Goal: Task Accomplishment & Management: Manage account settings

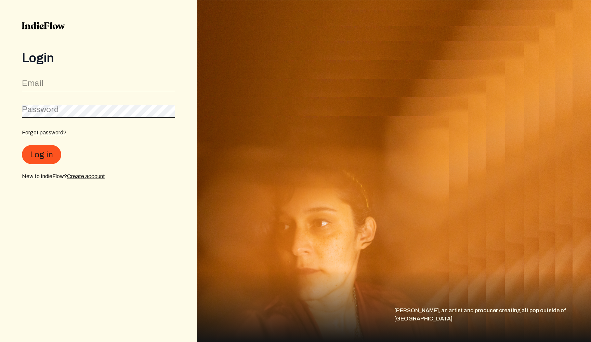
click at [39, 86] on label "Email" at bounding box center [33, 83] width 22 height 11
type input "tyratcliffept@gmail.com"
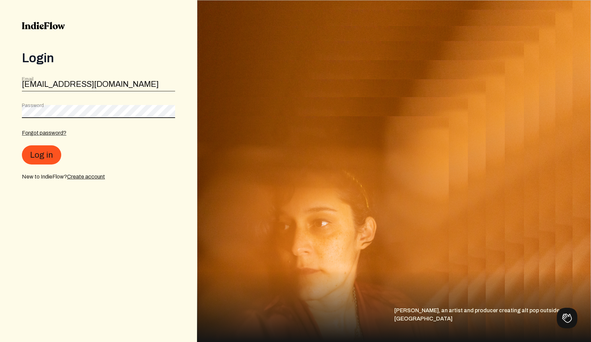
click at [41, 155] on button "Log in" at bounding box center [41, 154] width 39 height 19
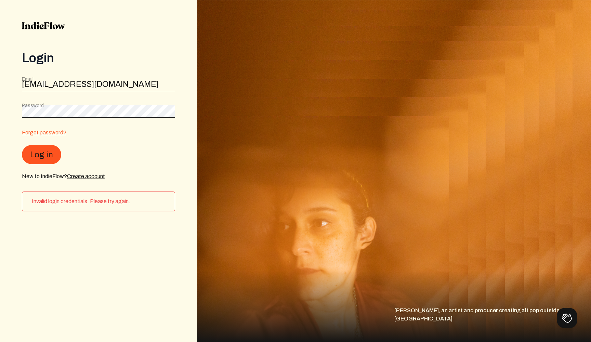
click at [42, 134] on link "Forgot password?" at bounding box center [44, 133] width 44 height 6
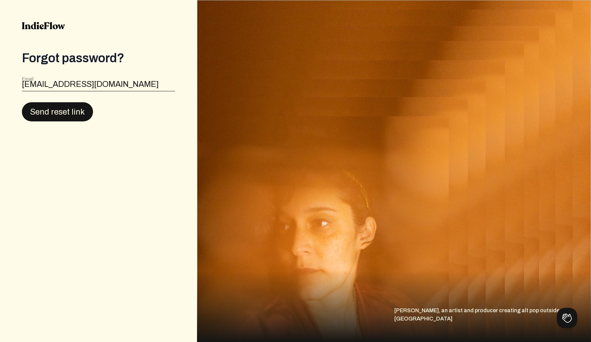
click at [71, 110] on button "Send reset link" at bounding box center [57, 111] width 71 height 19
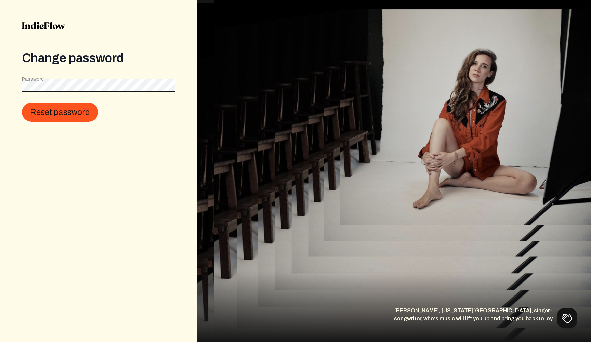
click at [59, 112] on button "Reset password" at bounding box center [60, 112] width 76 height 19
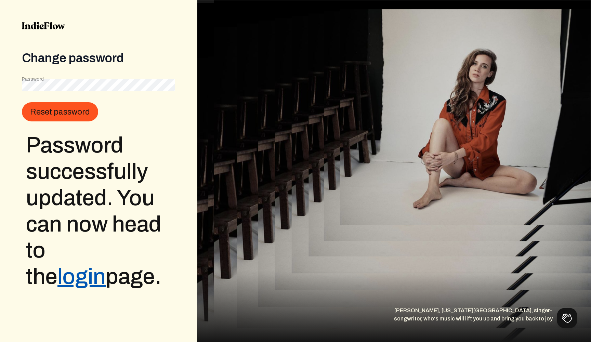
click at [106, 265] on link "login" at bounding box center [81, 277] width 48 height 24
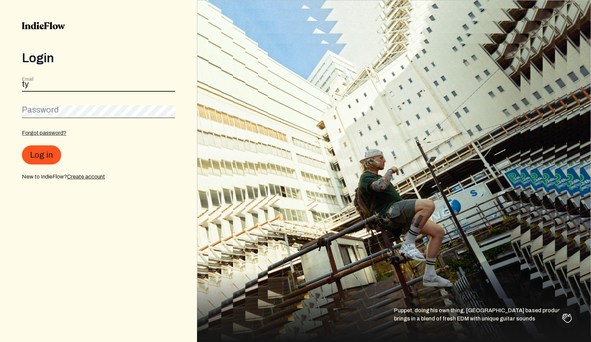
type input "tyratcliffept@gmail.com"
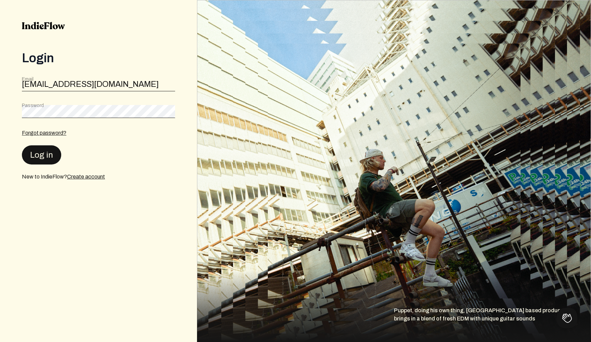
click at [54, 153] on button "Log in" at bounding box center [41, 154] width 39 height 19
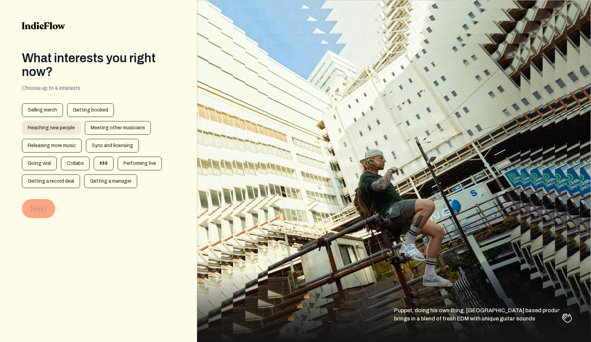
click at [81, 121] on div "Reaching new people" at bounding box center [51, 128] width 59 height 14
click at [57, 157] on div "Going viral" at bounding box center [39, 164] width 35 height 14
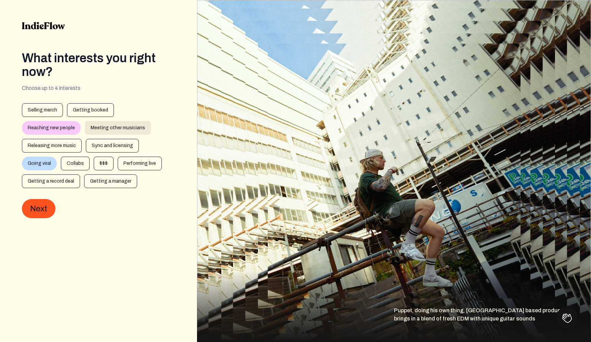
click at [85, 128] on div "Meeting other musicians" at bounding box center [118, 128] width 66 height 14
click at [85, 131] on div "Meeting other musicians" at bounding box center [118, 128] width 66 height 14
click at [84, 177] on div "Getting a manager" at bounding box center [110, 181] width 53 height 14
click at [46, 207] on button "Next" at bounding box center [39, 208] width 34 height 19
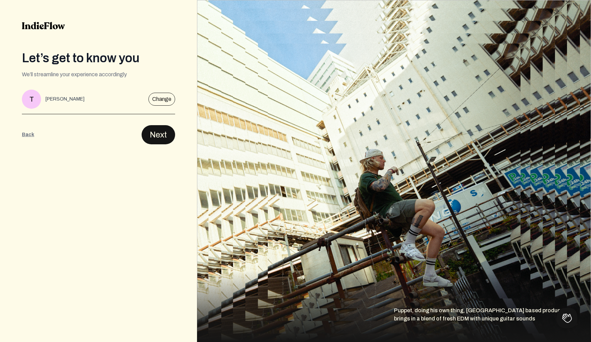
click at [156, 131] on button "Next" at bounding box center [159, 134] width 34 height 19
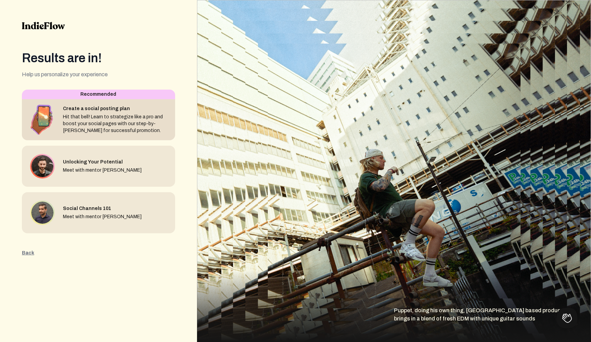
click at [112, 129] on div "Hit that bell! Learn to strategize like a pro and boost your social pages with …" at bounding box center [116, 124] width 107 height 21
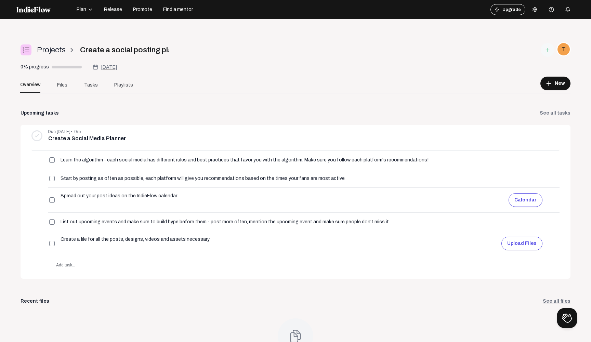
click at [79, 8] on span "Plan" at bounding box center [82, 9] width 10 height 7
click at [536, 11] on icon at bounding box center [535, 9] width 4 height 4
click at [546, 52] on link "Payment Settings" at bounding box center [555, 53] width 49 height 9
